Goal: Find specific page/section: Find specific page/section

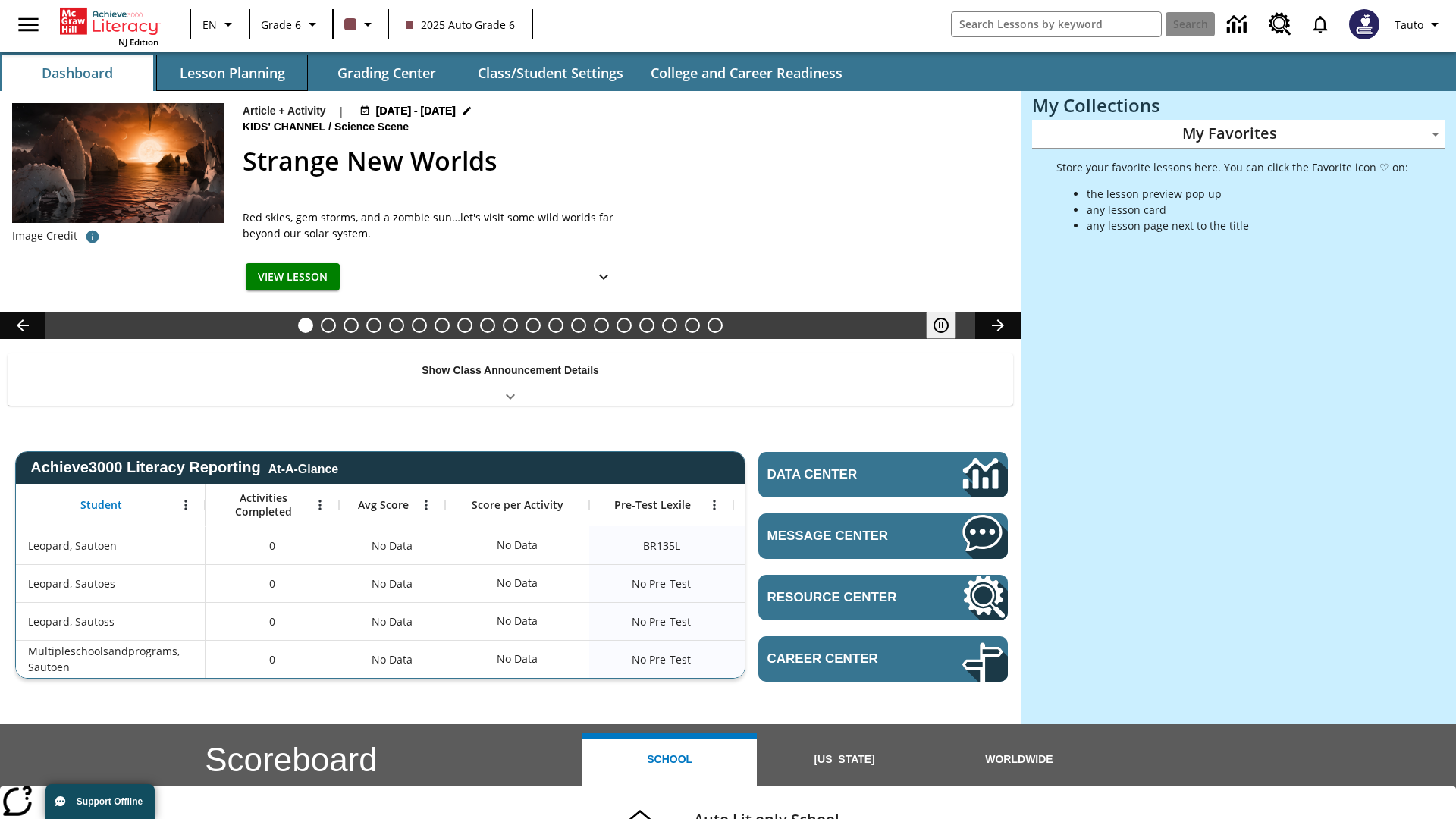
click at [232, 73] on button "Lesson Planning" at bounding box center [232, 73] width 152 height 36
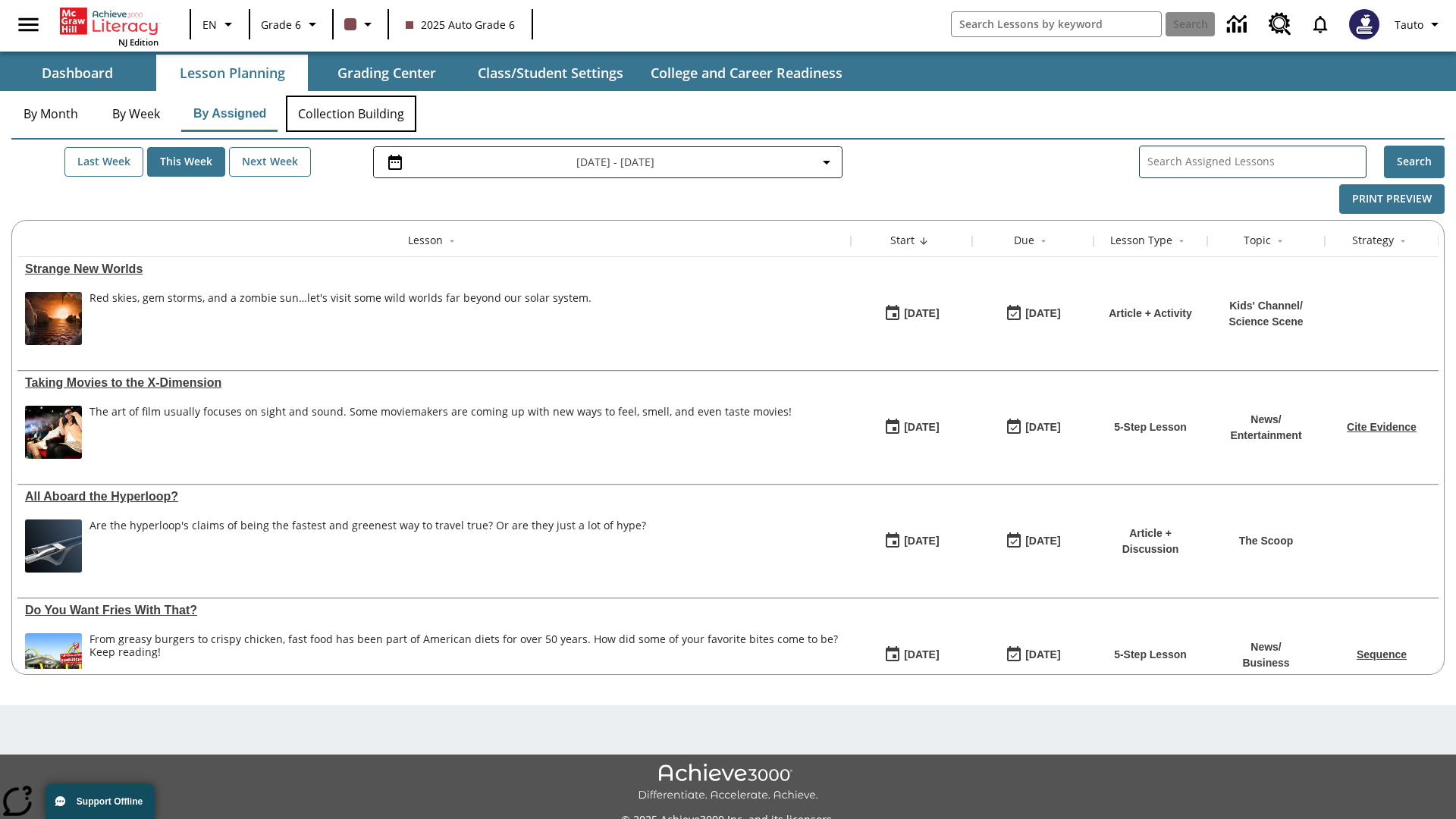
click at [350, 114] on button "Collection Building" at bounding box center [351, 114] width 130 height 36
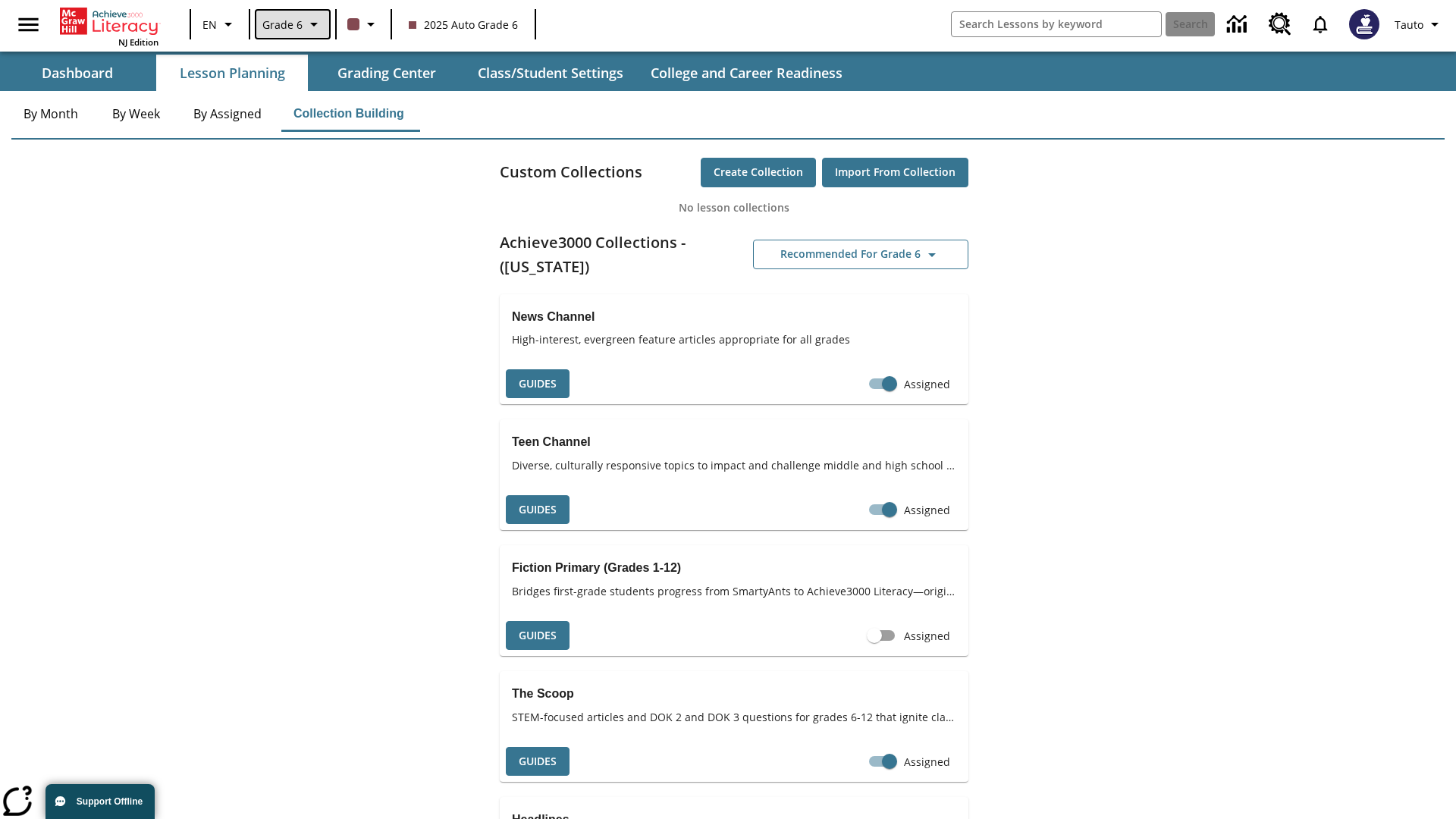
click at [291, 24] on span "Grade 6" at bounding box center [282, 24] width 40 height 16
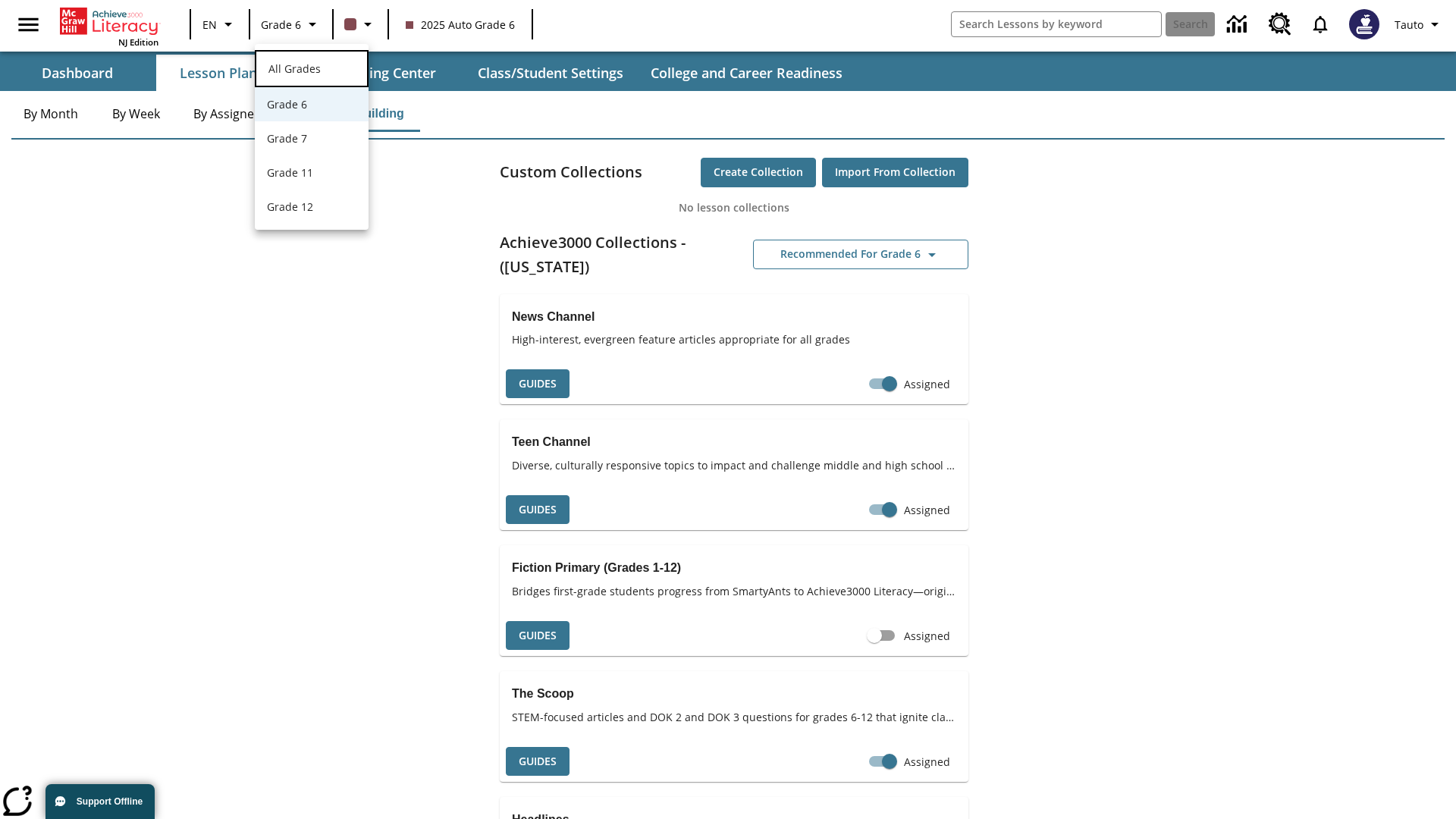
click at [312, 67] on span "All Grades" at bounding box center [294, 68] width 52 height 14
